Goal: Task Accomplishment & Management: Complete application form

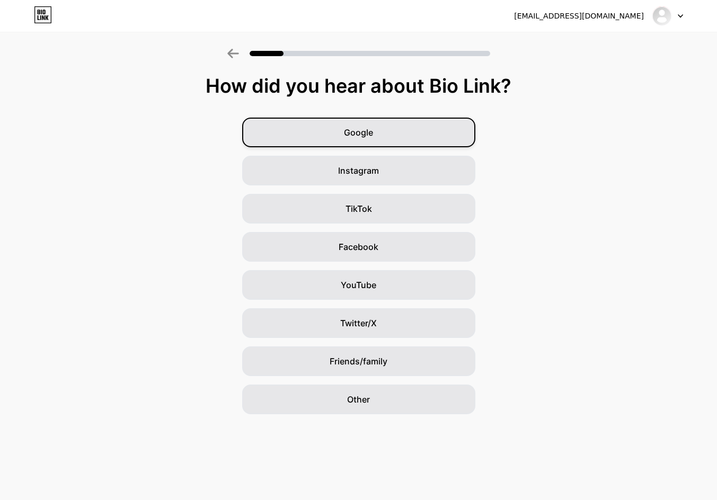
click at [367, 145] on div "Google" at bounding box center [358, 133] width 233 height 30
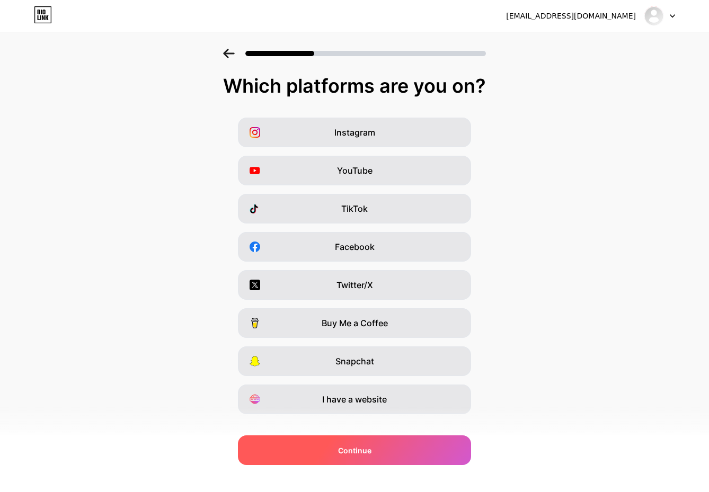
click at [362, 453] on span "Continue" at bounding box center [354, 450] width 33 height 11
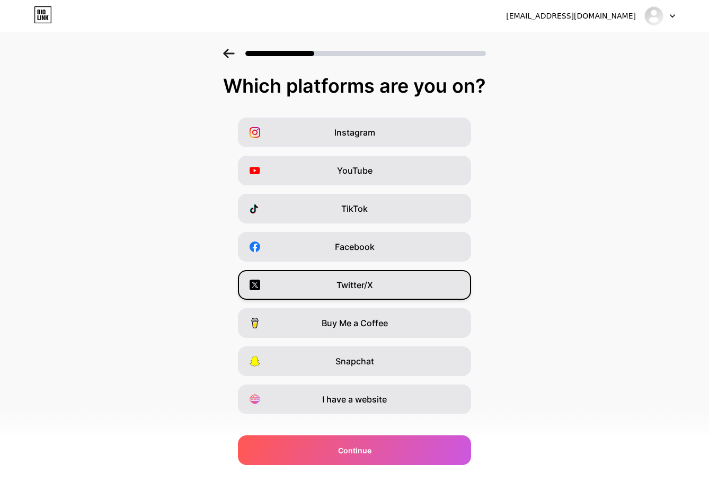
click at [367, 288] on span "Twitter/X" at bounding box center [354, 285] width 37 height 13
click at [367, 281] on span "Twitter/X" at bounding box center [354, 285] width 37 height 13
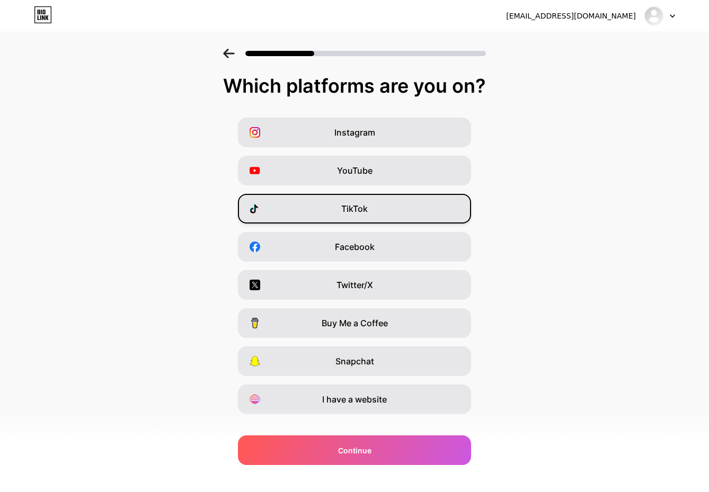
click at [367, 202] on span "TikTok" at bounding box center [354, 208] width 26 height 13
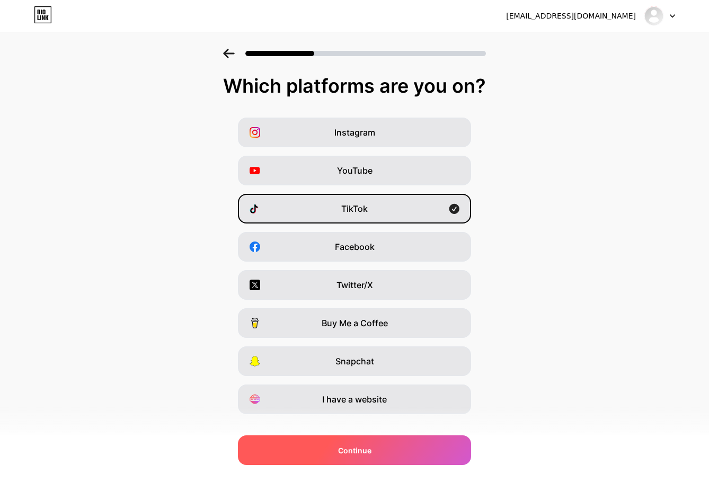
click at [382, 444] on div "Continue" at bounding box center [354, 451] width 233 height 30
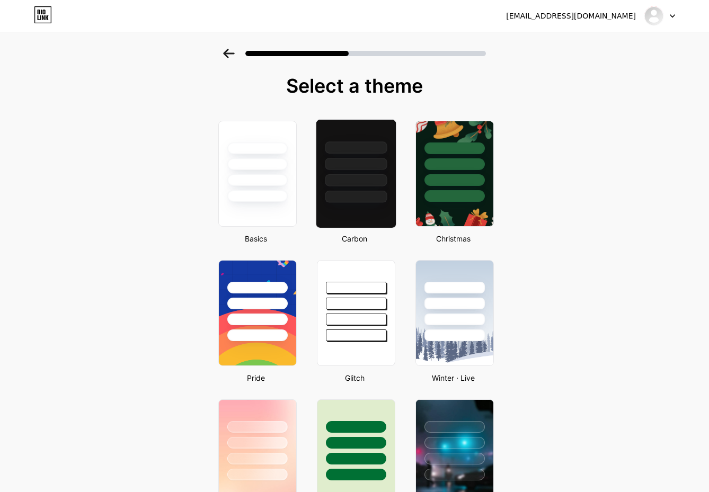
click at [376, 208] on div at bounding box center [356, 173] width 81 height 109
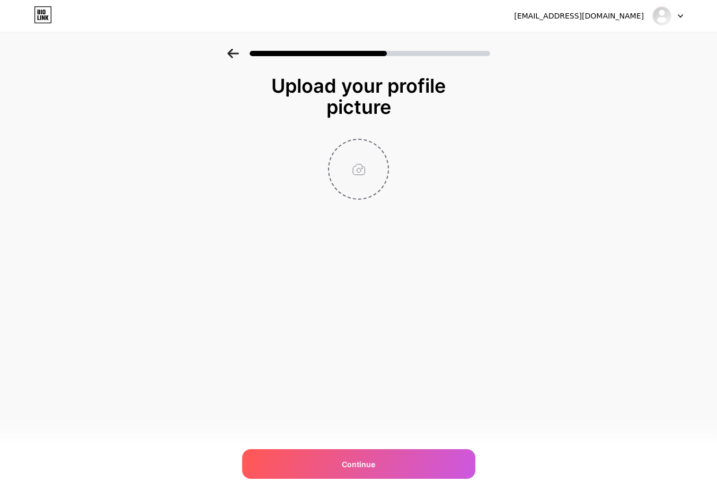
click at [378, 156] on input "file" at bounding box center [358, 169] width 59 height 59
type input "C:\fakepath\5c6ff70a-6803-4037-843a-52fafedc7027.jpg"
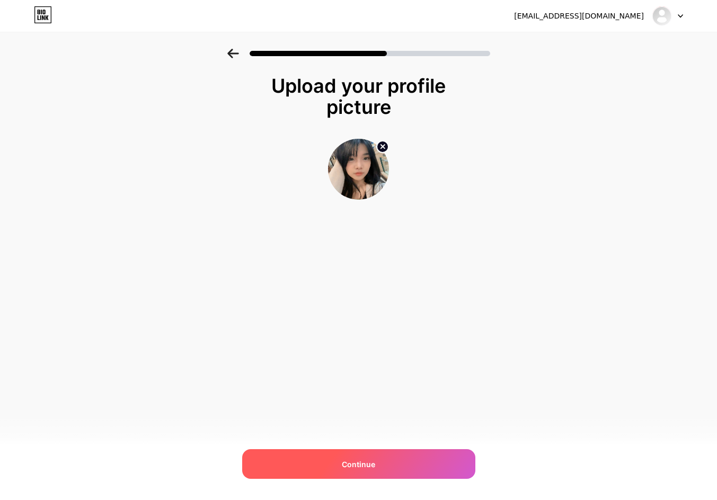
click at [333, 454] on div "Continue" at bounding box center [358, 464] width 233 height 30
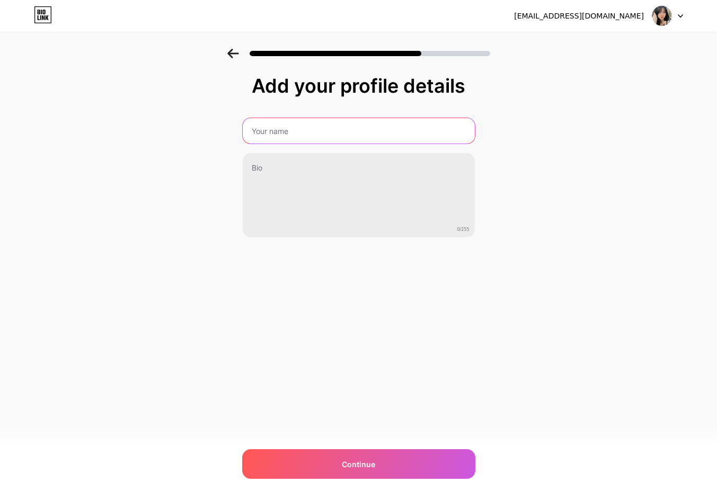
click at [331, 137] on input "text" at bounding box center [359, 130] width 232 height 25
type input "Linzy"
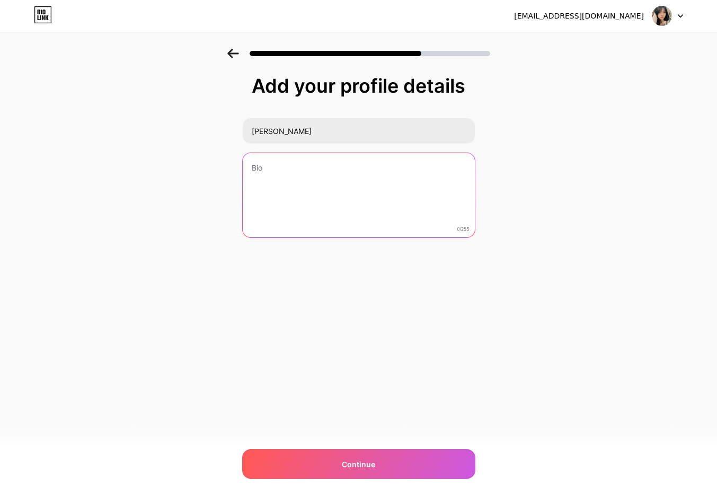
click at [358, 159] on textarea at bounding box center [359, 195] width 232 height 85
paste textarea "Idk how to introduce myself tbh haha, I’m kinda confused too. But if you wanna …"
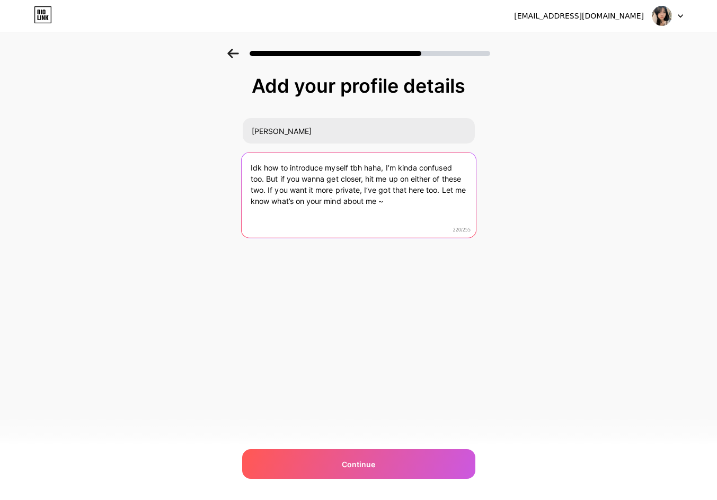
type textarea "Idk how to introduce myself tbh haha, I’m kinda confused too. But if you wanna …"
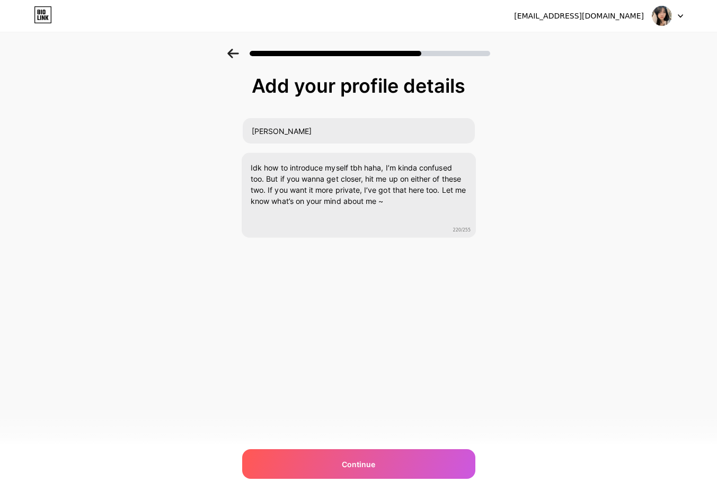
click at [378, 321] on div "ayesaaprillia@gmail.com Logout Link Copied Add your profile details Linzy Idk h…" at bounding box center [358, 250] width 717 height 500
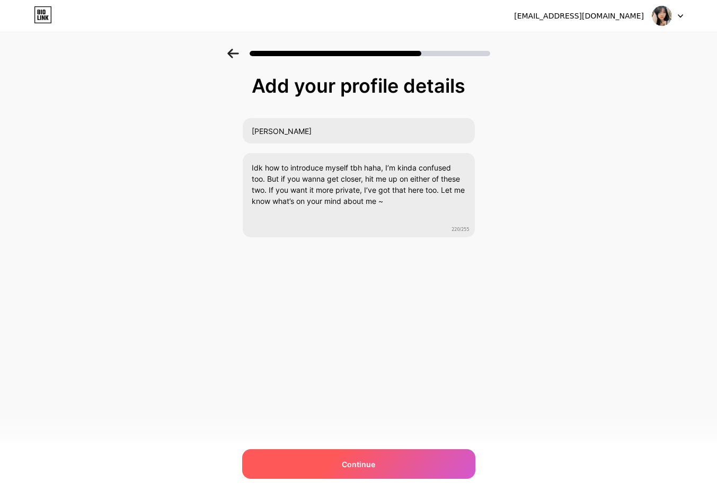
click at [406, 456] on div "Continue" at bounding box center [358, 464] width 233 height 30
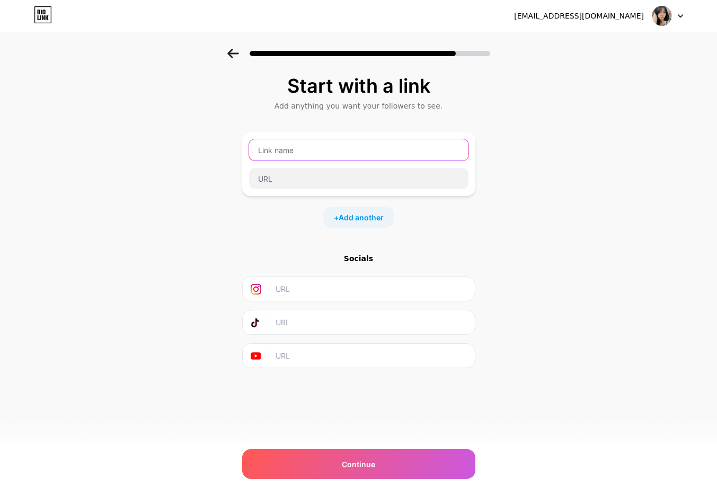
click at [279, 153] on input "text" at bounding box center [358, 149] width 219 height 21
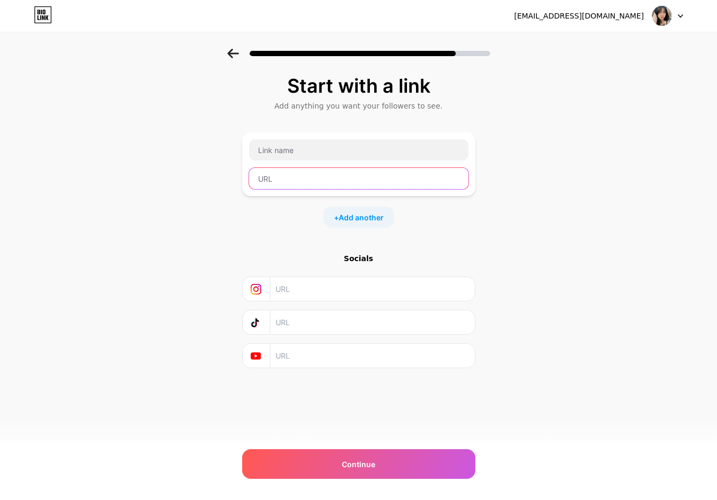
click at [286, 181] on input "text" at bounding box center [358, 178] width 219 height 21
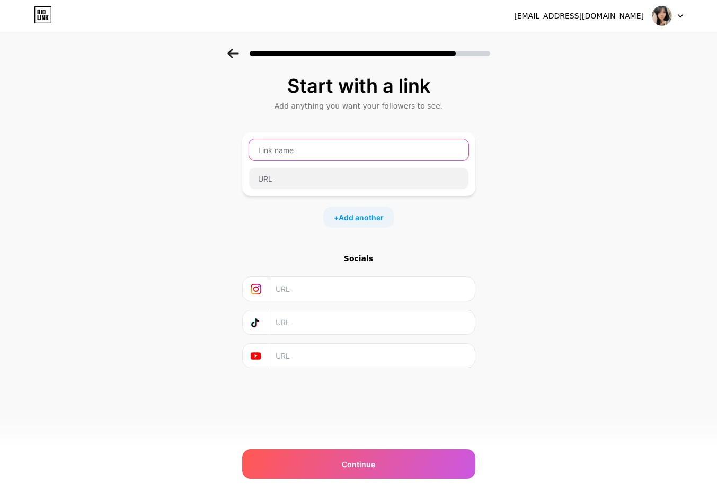
click at [290, 154] on input "text" at bounding box center [358, 149] width 219 height 21
type input "S"
click at [321, 151] on input "text" at bounding box center [358, 149] width 219 height 21
click at [329, 152] on input "text" at bounding box center [358, 149] width 219 height 21
paste input "𝙎𝙐𝙋𝙋𝙊𝙍𝙏 𝙈𝙀"
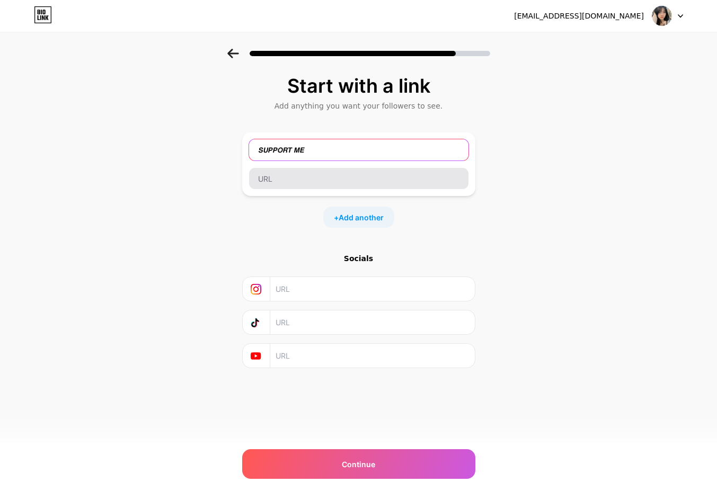
type input "𝙎𝙐𝙋𝙋𝙊𝙍𝙏 𝙈𝙀"
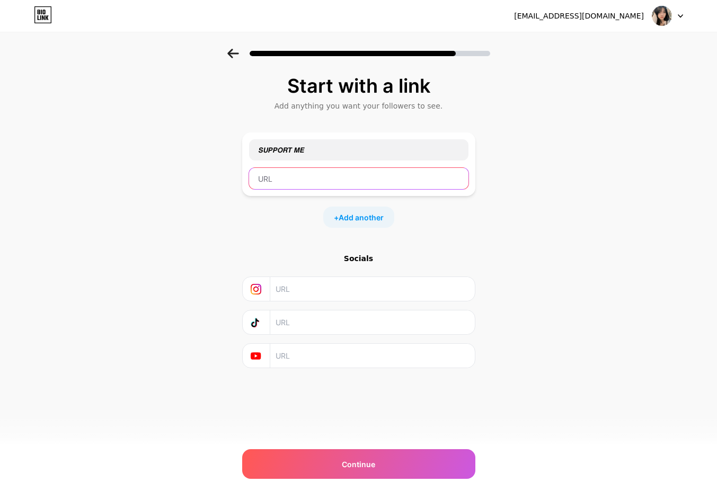
click at [326, 184] on input "text" at bounding box center [358, 178] width 219 height 21
click at [347, 180] on input "text" at bounding box center [358, 178] width 219 height 21
paste input "https://saweria.co/april0708"
type input "https://saweria.co/april0708"
click at [400, 267] on div "Socials" at bounding box center [358, 310] width 233 height 115
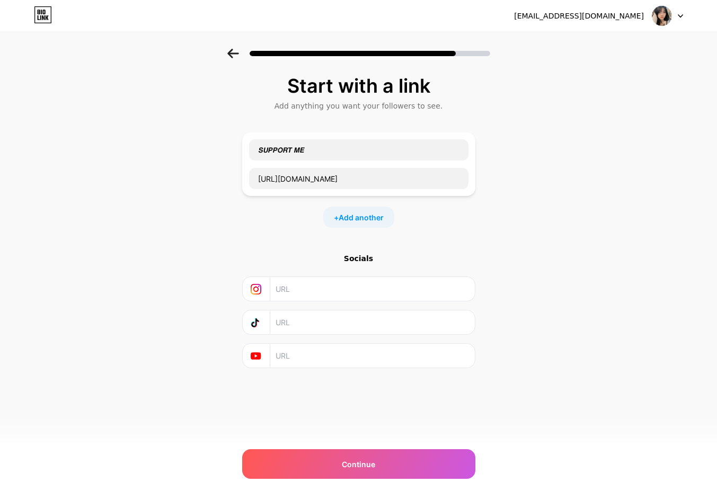
click at [369, 446] on div "ayesaaprillia@gmail.com Logout Link Copied Start with a link Add anything you w…" at bounding box center [358, 250] width 717 height 500
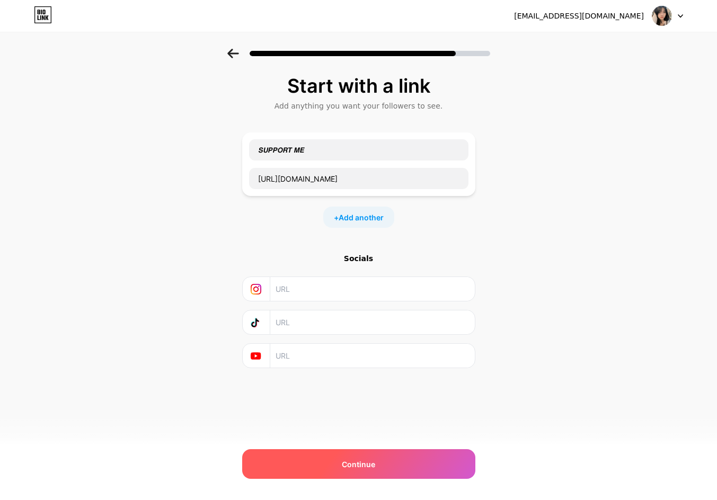
click at [370, 459] on span "Continue" at bounding box center [358, 464] width 33 height 11
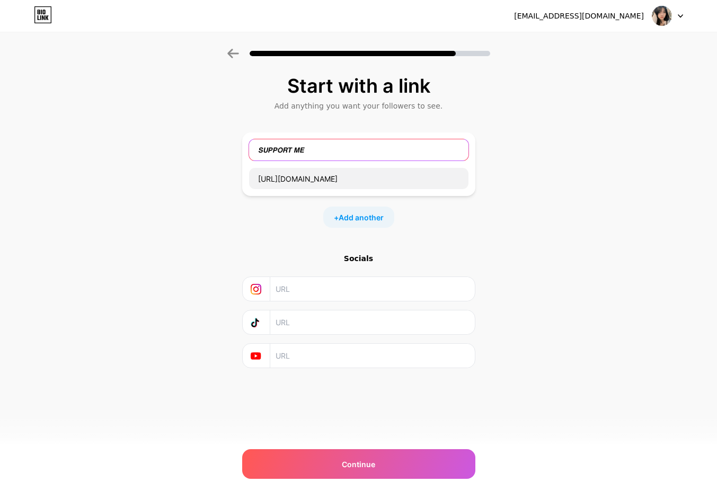
click at [332, 149] on input "𝙎𝙐𝙋𝙋𝙊𝙍𝙏 𝙈𝙀" at bounding box center [358, 149] width 219 height 21
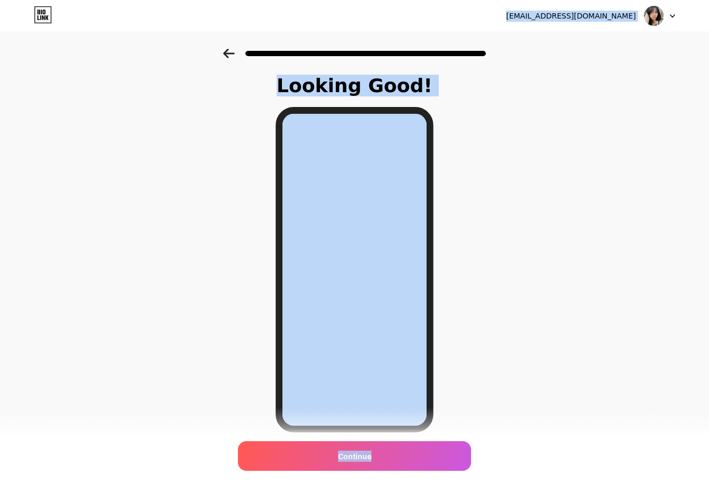
click at [209, 142] on div "Looking Good! Continue" at bounding box center [354, 269] width 709 height 441
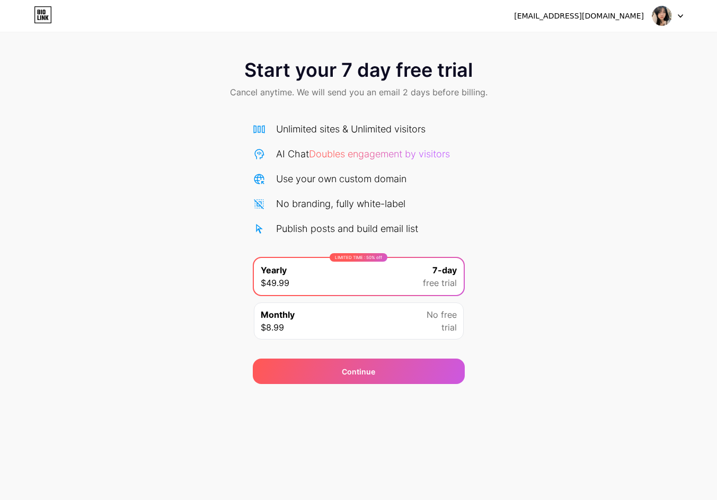
click at [659, 11] on img at bounding box center [662, 16] width 20 height 20
click at [247, 29] on div "ayesaaprillia@gmail.com Logout" at bounding box center [358, 16] width 717 height 32
click at [53, 13] on div "ayesaaprillia@gmail.com Logout" at bounding box center [358, 15] width 717 height 19
click at [44, 12] on icon at bounding box center [43, 14] width 18 height 17
